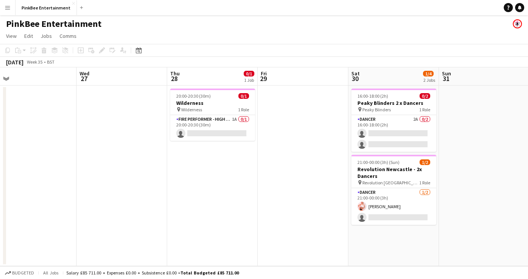
scroll to position [0, 231]
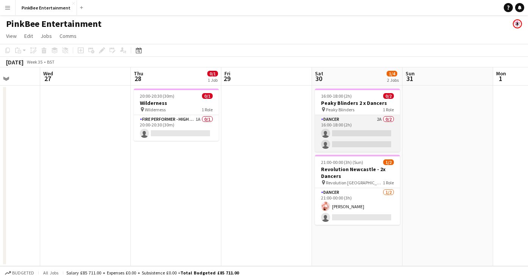
click at [375, 123] on app-card-role "Dancer 2A 0/2 16:00-18:00 (2h) single-neutral-actions single-neutral-actions" at bounding box center [357, 133] width 85 height 37
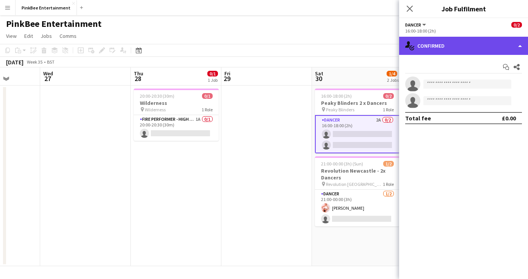
click at [472, 48] on div "single-neutral-actions-check-2 Confirmed" at bounding box center [463, 46] width 129 height 18
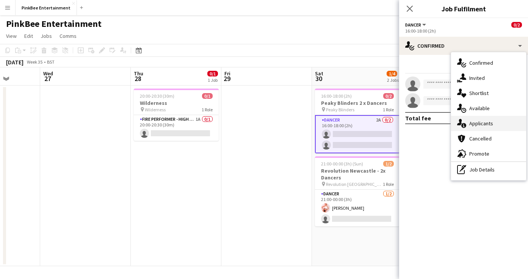
click at [493, 123] on div "single-neutral-actions-information Applicants" at bounding box center [488, 123] width 75 height 15
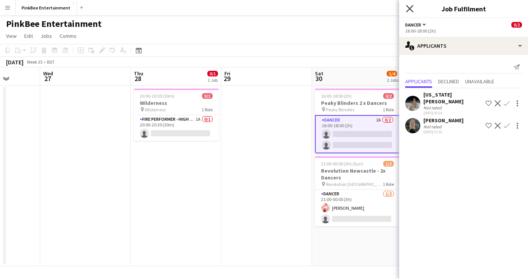
click at [408, 6] on icon "Close pop-in" at bounding box center [409, 8] width 7 height 7
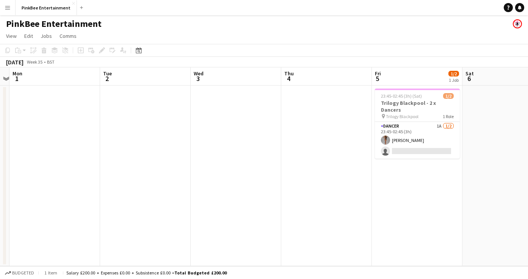
scroll to position [0, 262]
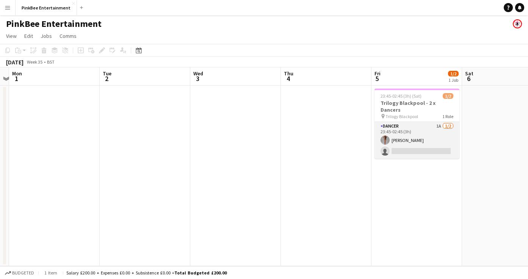
click at [432, 131] on app-card-role "Dancer 1A [DATE] 23:45-02:45 (3h) [PERSON_NAME] single-neutral-actions" at bounding box center [416, 140] width 85 height 37
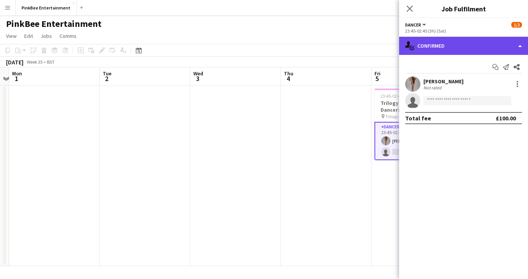
click at [464, 50] on div "single-neutral-actions-check-2 Confirmed" at bounding box center [463, 46] width 129 height 18
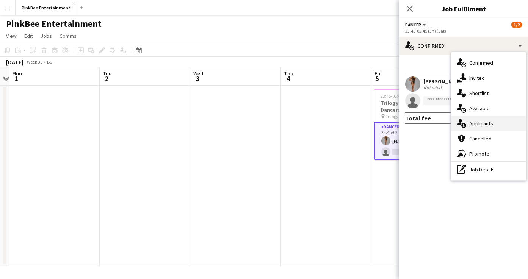
click at [483, 126] on div "single-neutral-actions-information Applicants" at bounding box center [488, 123] width 75 height 15
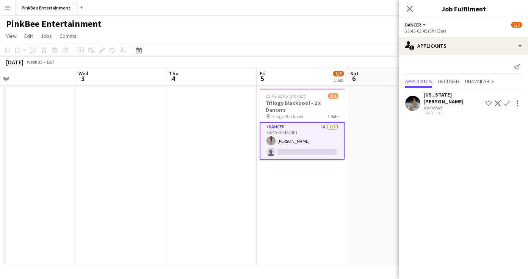
scroll to position [0, 303]
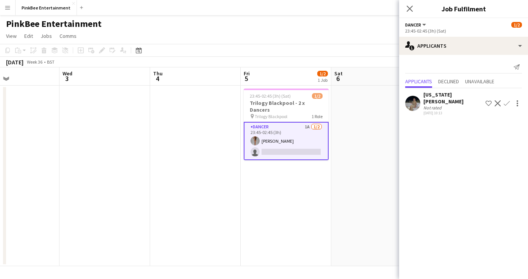
click at [507, 101] on app-icon "Confirm" at bounding box center [506, 103] width 6 height 6
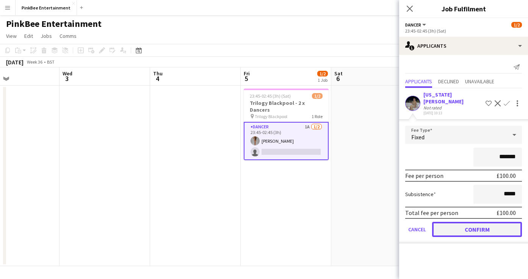
click at [483, 222] on button "Confirm" at bounding box center [477, 229] width 90 height 15
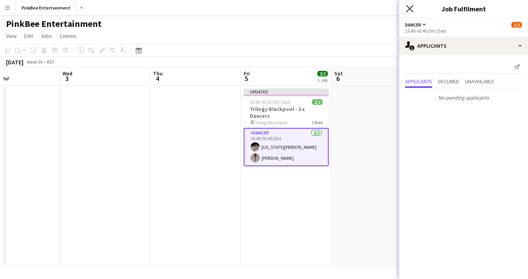
click at [409, 8] on icon at bounding box center [409, 8] width 7 height 7
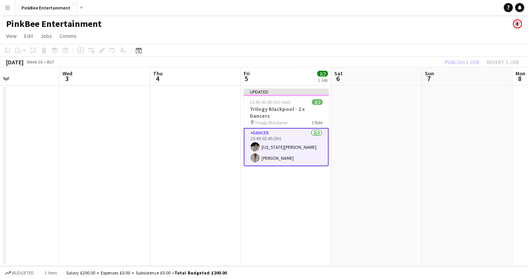
click at [470, 61] on div "Publish 1 job Revert 1 job" at bounding box center [481, 62] width 92 height 10
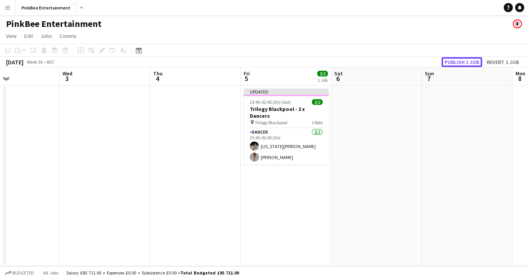
click at [470, 61] on button "Publish 1 job" at bounding box center [461, 62] width 41 height 10
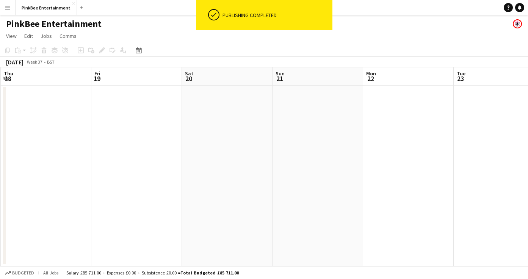
scroll to position [0, 303]
